Goal: Information Seeking & Learning: Learn about a topic

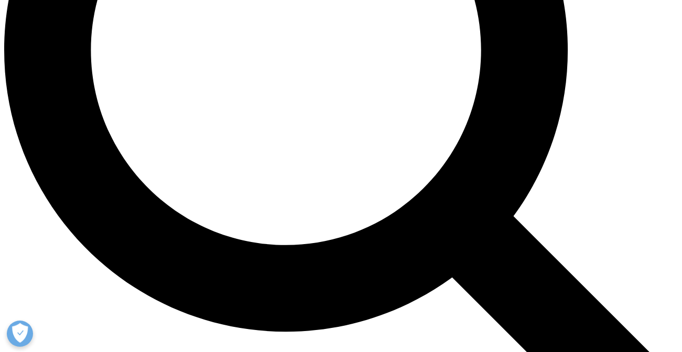
scroll to position [893, 0]
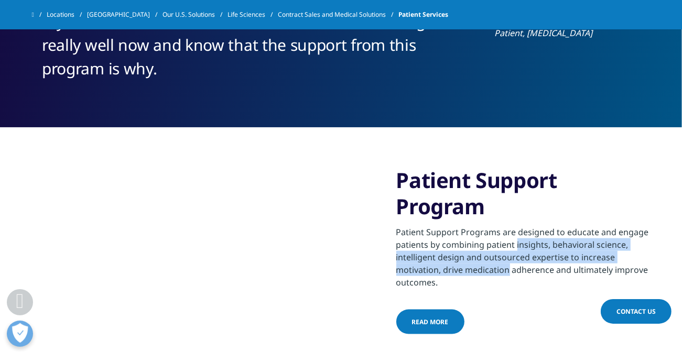
drag, startPoint x: 401, startPoint y: 245, endPoint x: 612, endPoint y: 258, distance: 211.7
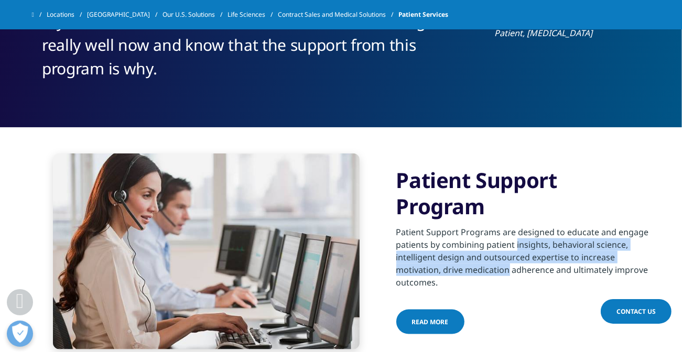
click at [612, 258] on div "Patient Support Programs are designed to educate and engage patients by combini…" at bounding box center [523, 254] width 254 height 69
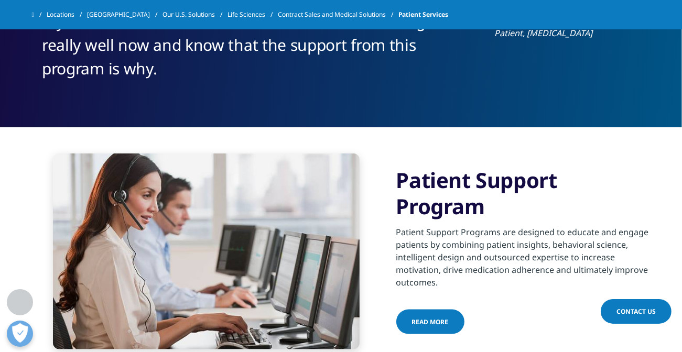
drag, startPoint x: 612, startPoint y: 258, endPoint x: 532, endPoint y: 298, distance: 90.3
click at [532, 298] on div "Patient Support Program Patient Support Programs are designed to educate and en…" at bounding box center [523, 251] width 254 height 169
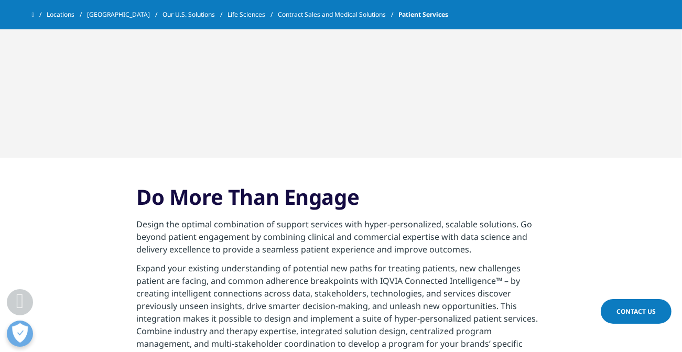
scroll to position [1514, 0]
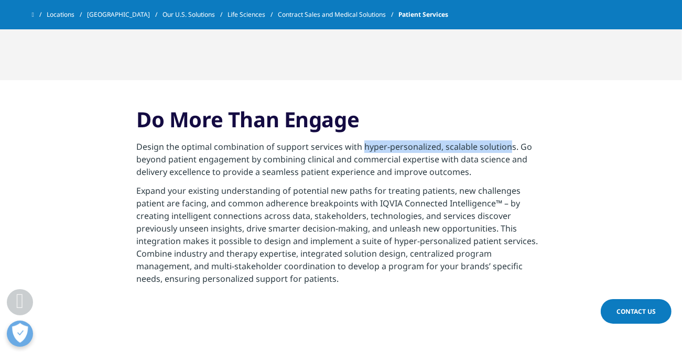
drag, startPoint x: 360, startPoint y: 147, endPoint x: 507, endPoint y: 152, distance: 146.9
click at [507, 152] on p "Design the optimal combination of support services with hyper-personalized, sca…" at bounding box center [340, 163] width 409 height 44
click at [140, 155] on p "Design the optimal combination of support services with hyper-personalized, sca…" at bounding box center [340, 163] width 409 height 44
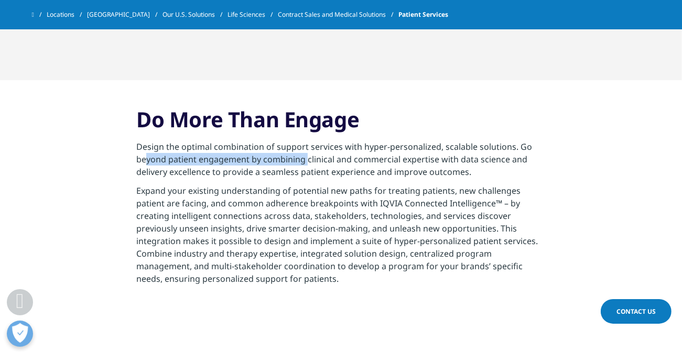
drag, startPoint x: 146, startPoint y: 162, endPoint x: 308, endPoint y: 163, distance: 162.5
click at [308, 163] on p "Design the optimal combination of support services with hyper-personalized, sca…" at bounding box center [340, 163] width 409 height 44
click at [436, 279] on p "Expand your existing understanding of potential new paths for treating patients…" at bounding box center [340, 238] width 409 height 107
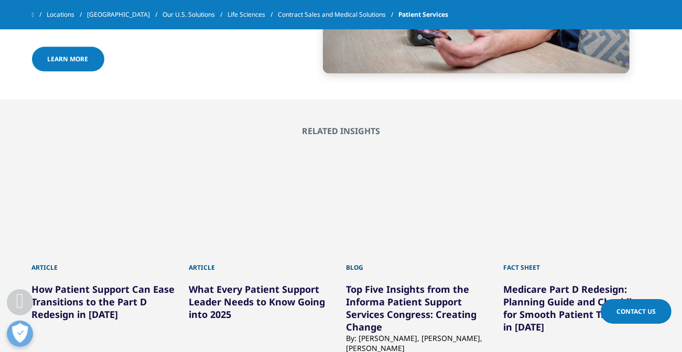
scroll to position [2058, 0]
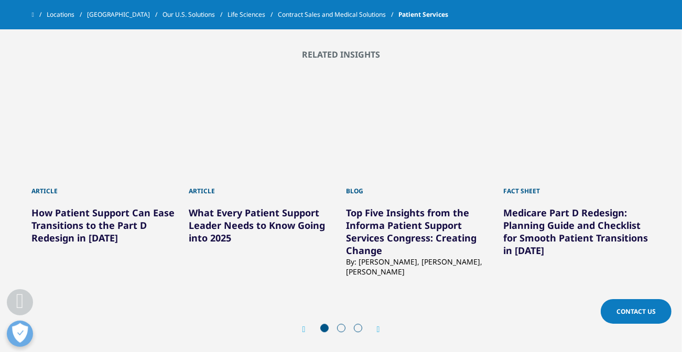
click at [239, 217] on link "What Every Patient Support Leader Needs to Know Going into 2025" at bounding box center [257, 226] width 136 height 38
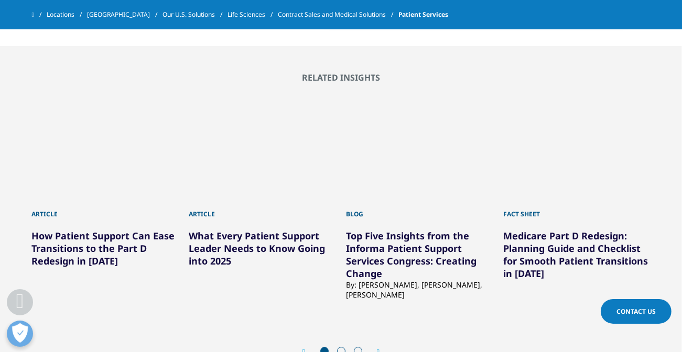
scroll to position [2097, 0]
